Goal: Task Accomplishment & Management: Use online tool/utility

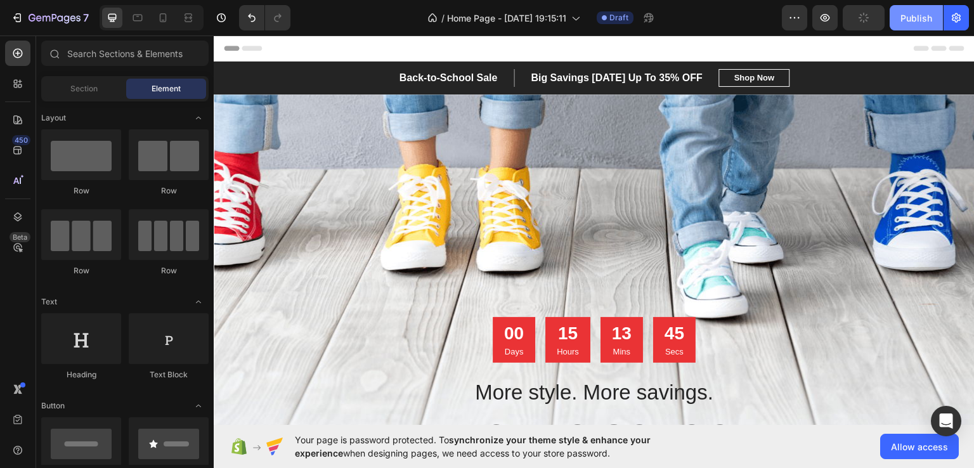
click at [918, 20] on div "Publish" at bounding box center [917, 17] width 32 height 13
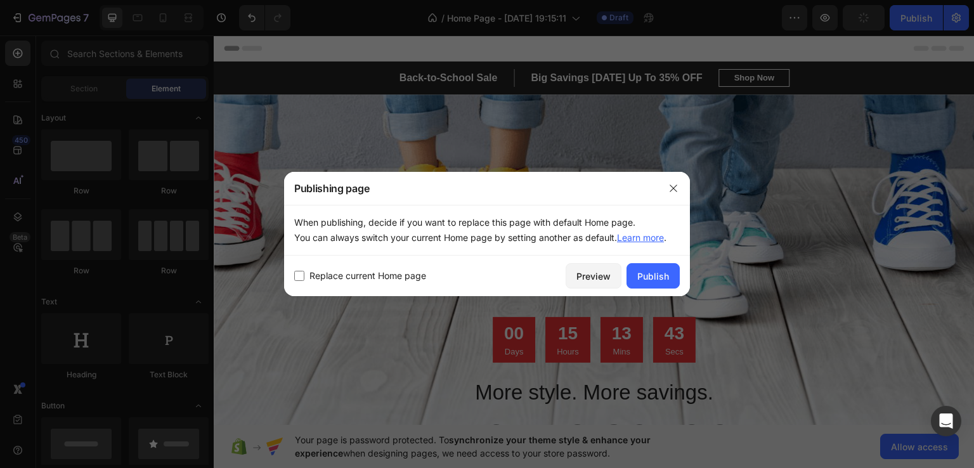
click at [299, 276] on input "checkbox" at bounding box center [299, 276] width 10 height 10
checkbox input "true"
click at [667, 270] on div "Publish" at bounding box center [653, 276] width 32 height 13
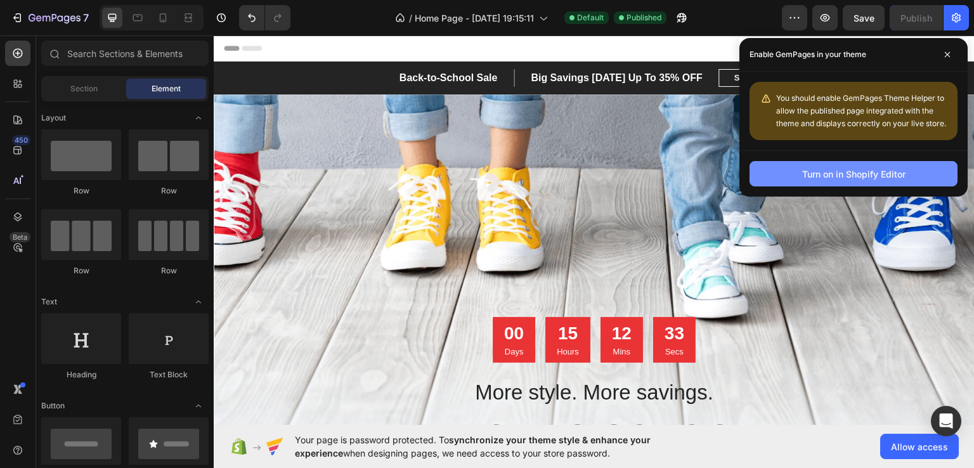
click at [829, 173] on div "Turn on in Shopify Editor" at bounding box center [853, 173] width 103 height 13
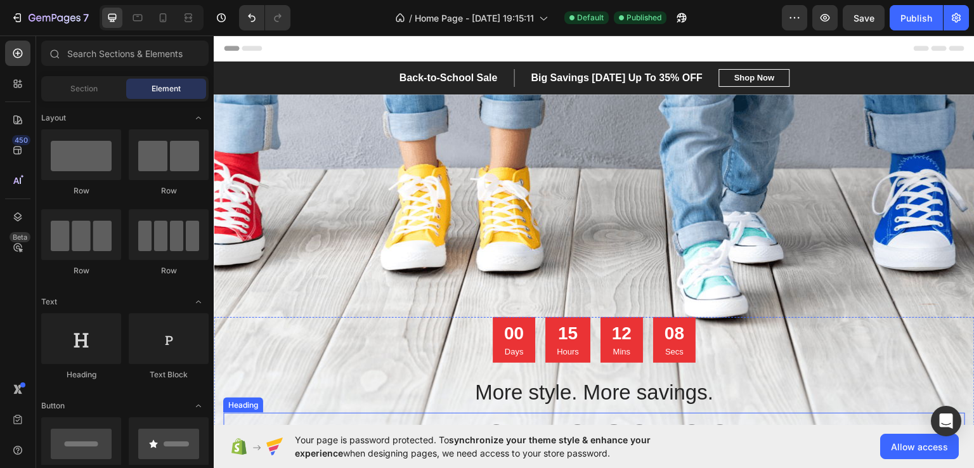
scroll to position [254, 0]
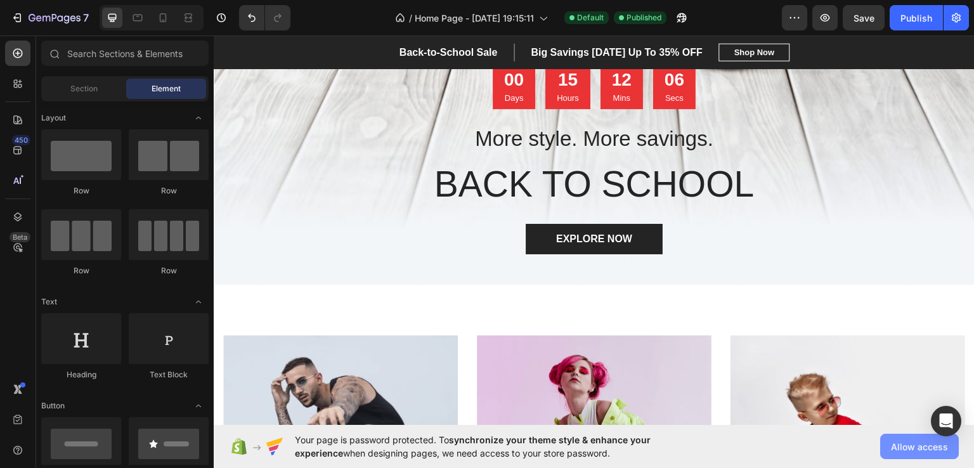
click at [916, 452] on span "Allow access" at bounding box center [919, 446] width 57 height 13
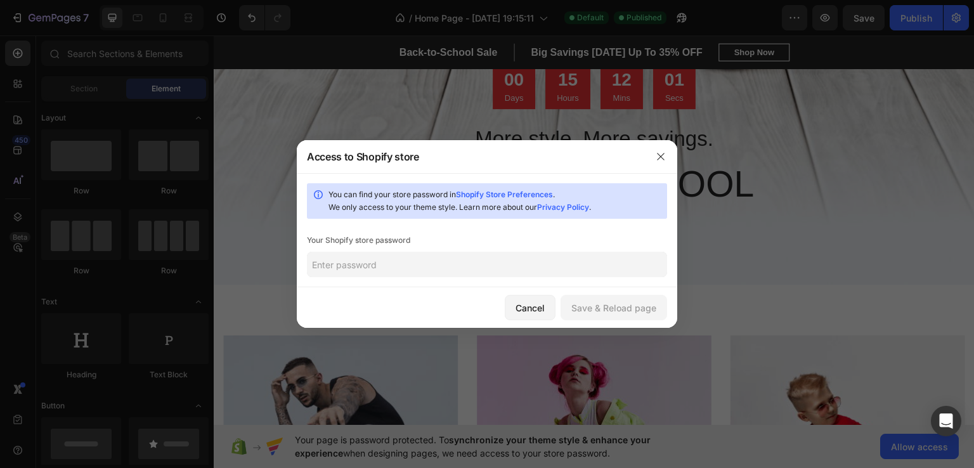
click at [377, 33] on input "text" at bounding box center [380, 16] width 761 height 33
click at [381, 33] on input "text" at bounding box center [380, 16] width 761 height 33
type input "smart.1971"
click at [581, 304] on div "Save & Reload page" at bounding box center [613, 307] width 85 height 13
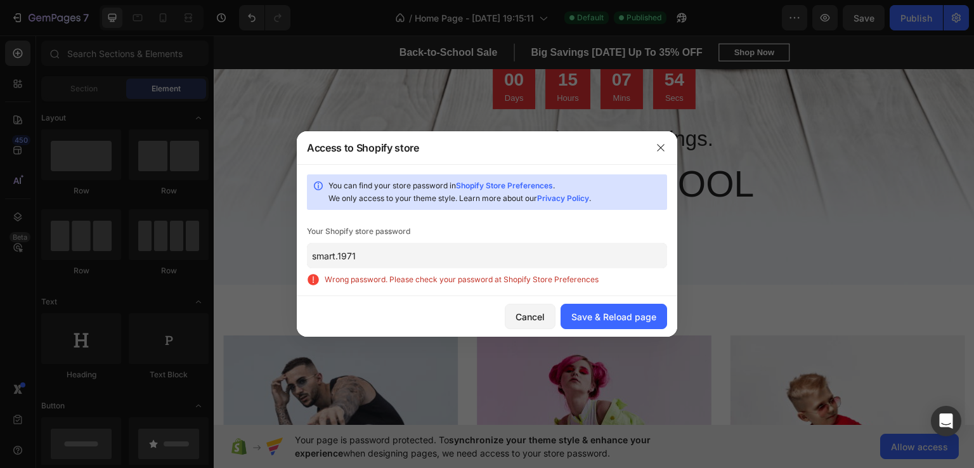
click at [388, 33] on input "smart.1971" at bounding box center [380, 16] width 761 height 33
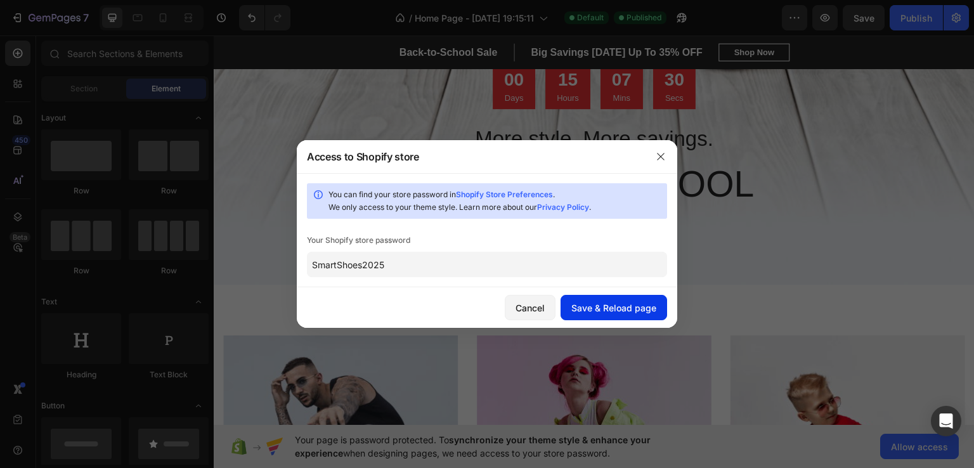
type input "SmartShoes2025"
click at [595, 308] on div "Save & Reload page" at bounding box center [613, 307] width 85 height 13
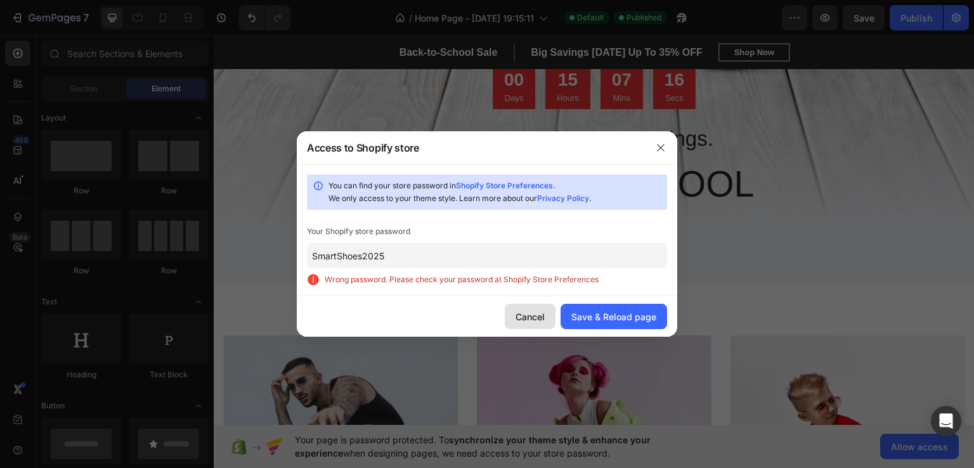
click at [525, 317] on div "Cancel" at bounding box center [530, 316] width 29 height 13
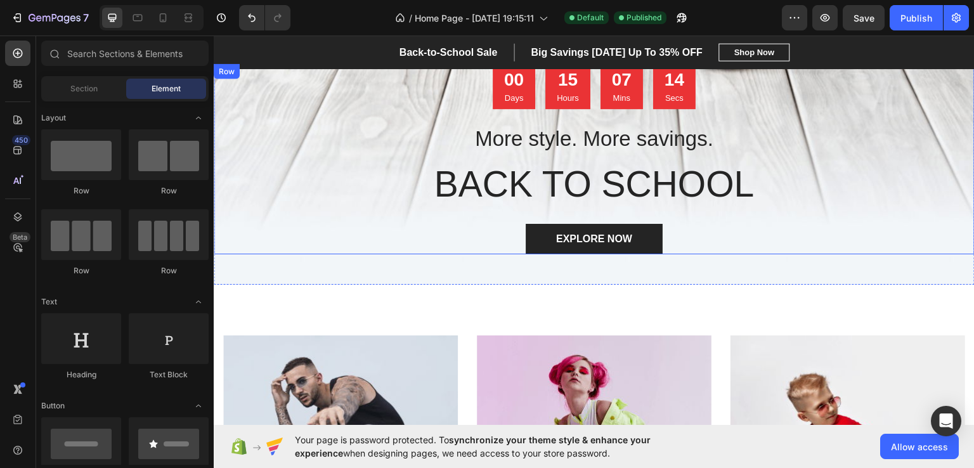
scroll to position [0, 0]
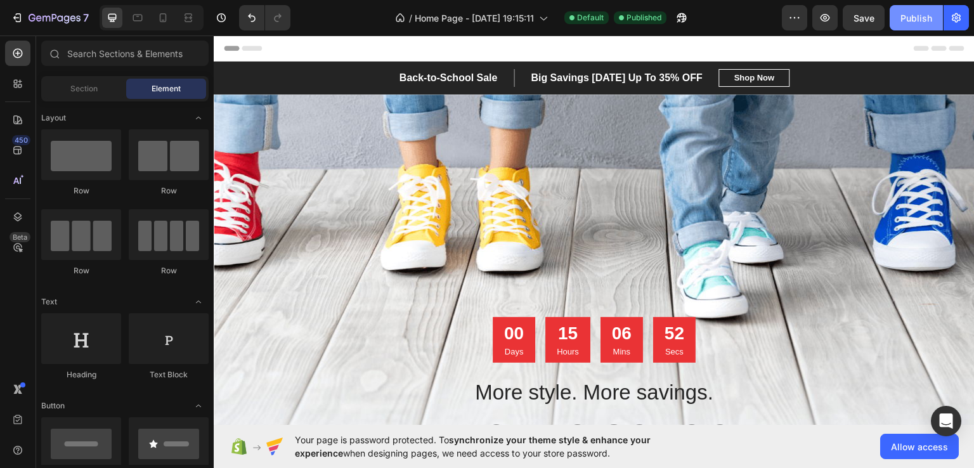
click at [920, 21] on div "Publish" at bounding box center [917, 17] width 32 height 13
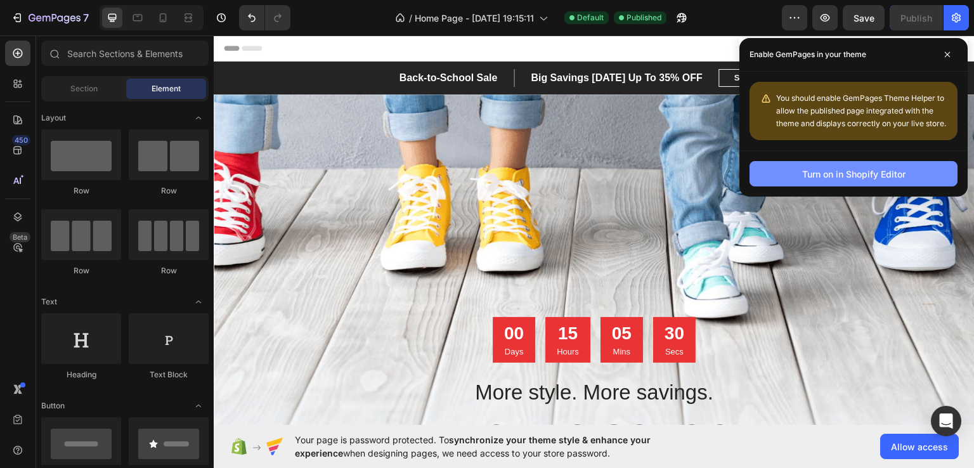
click at [818, 178] on div "Turn on in Shopify Editor" at bounding box center [853, 173] width 103 height 13
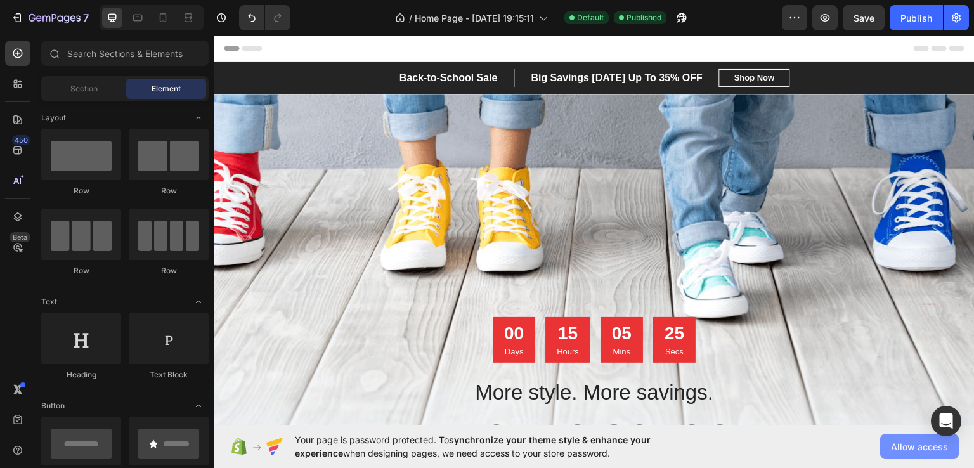
click at [897, 450] on span "Allow access" at bounding box center [919, 446] width 57 height 13
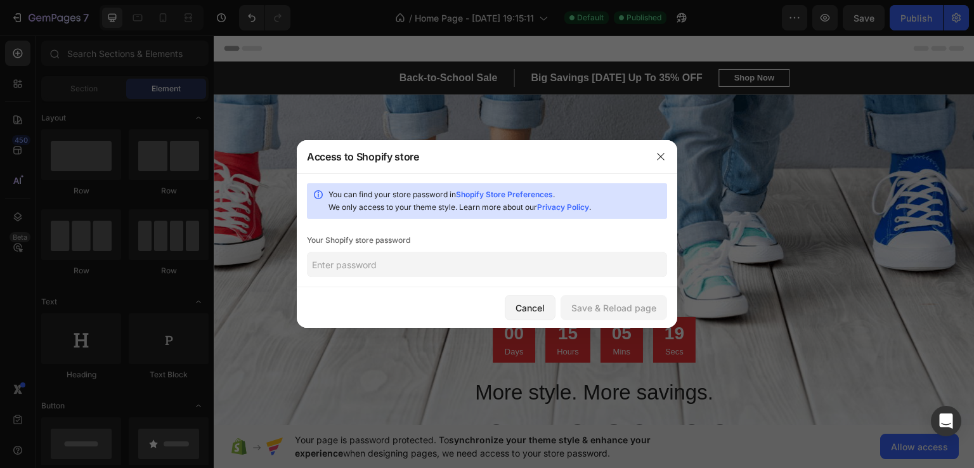
click at [82, 268] on input "text" at bounding box center [48, 273] width 70 height 11
click at [658, 154] on icon "button" at bounding box center [660, 156] width 7 height 7
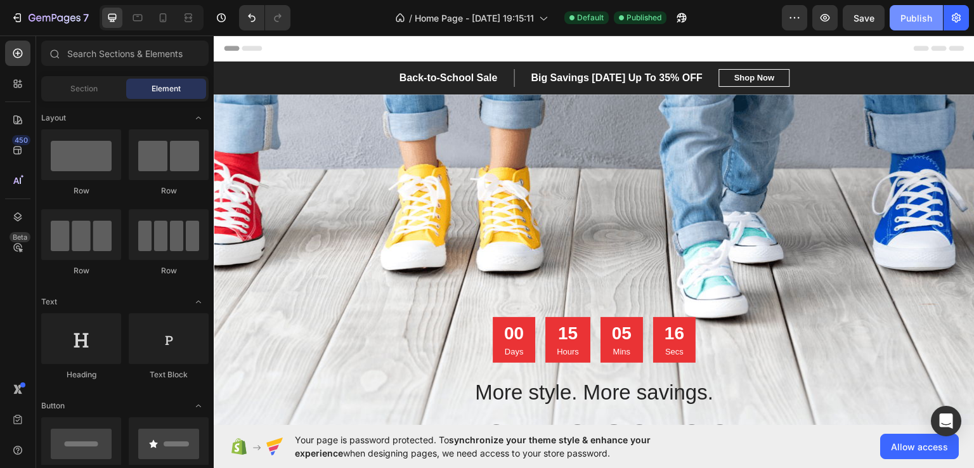
click at [915, 20] on div "Publish" at bounding box center [917, 17] width 32 height 13
click at [926, 445] on span "Allow access" at bounding box center [919, 446] width 57 height 13
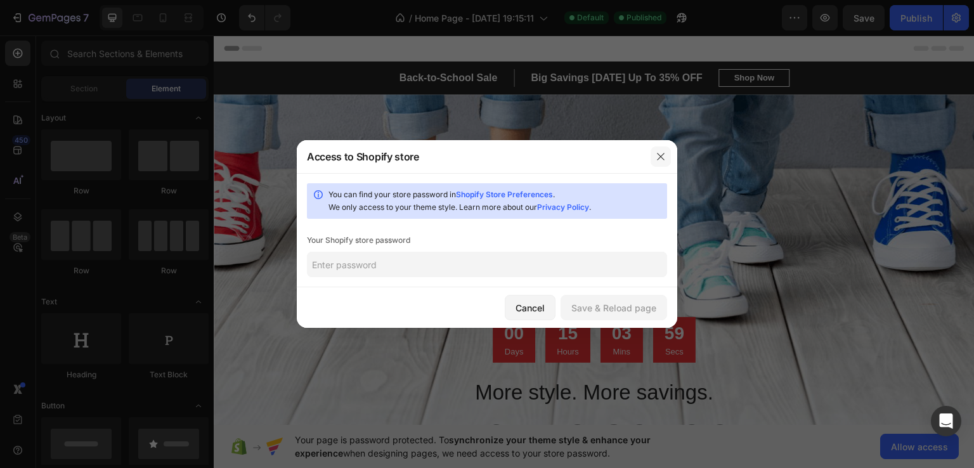
click at [660, 152] on icon "button" at bounding box center [661, 157] width 10 height 10
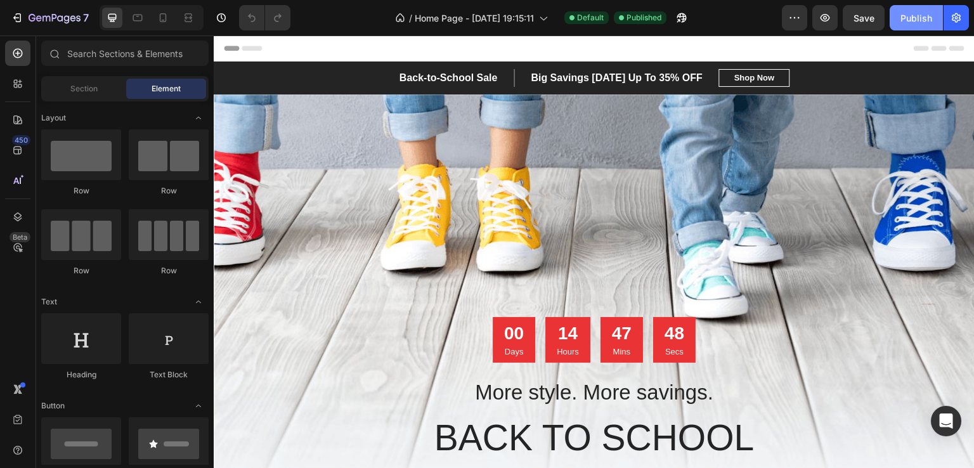
click at [905, 23] on div "Publish" at bounding box center [917, 17] width 32 height 13
